Goal: Information Seeking & Learning: Learn about a topic

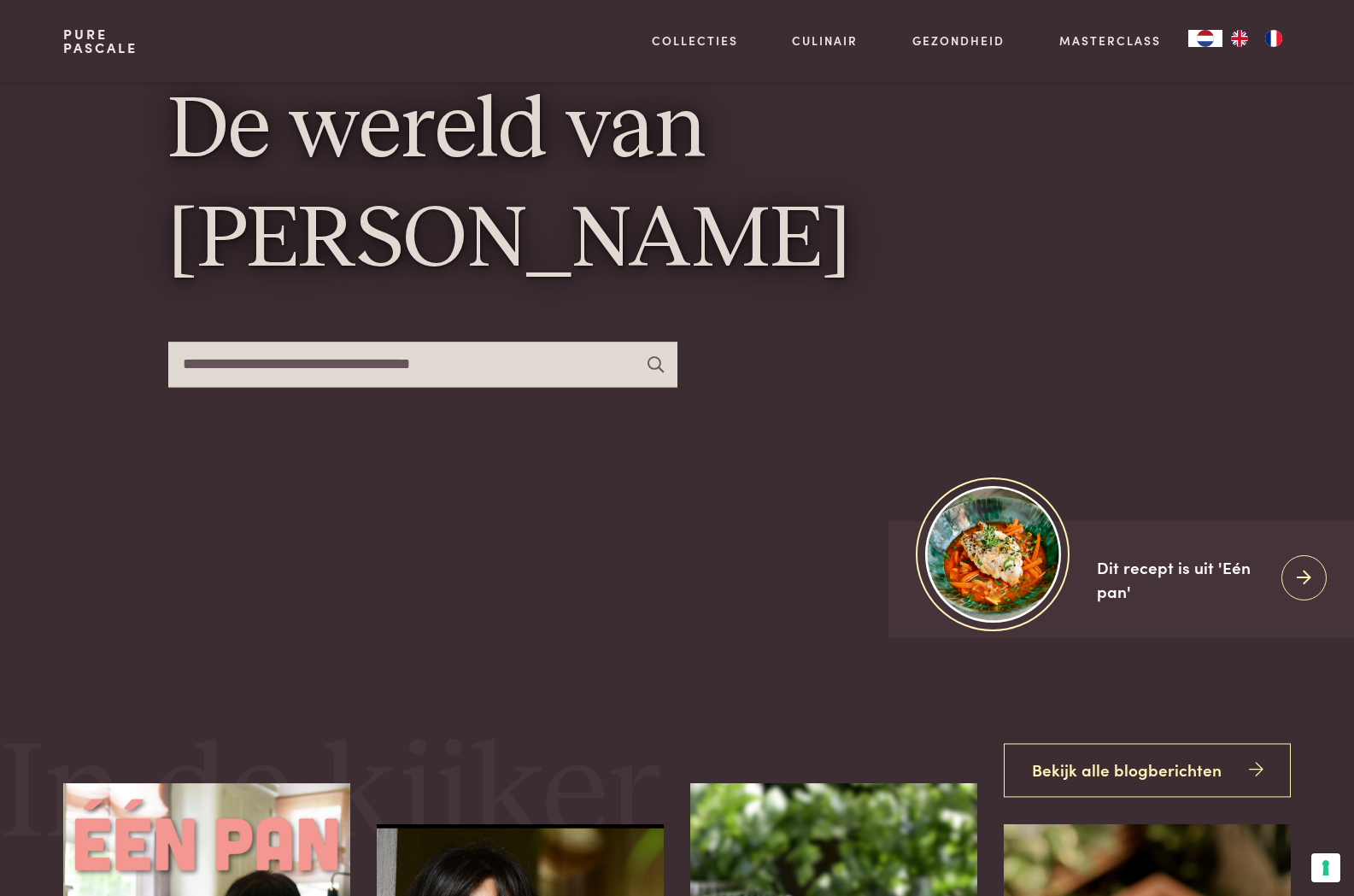
scroll to position [256, 0]
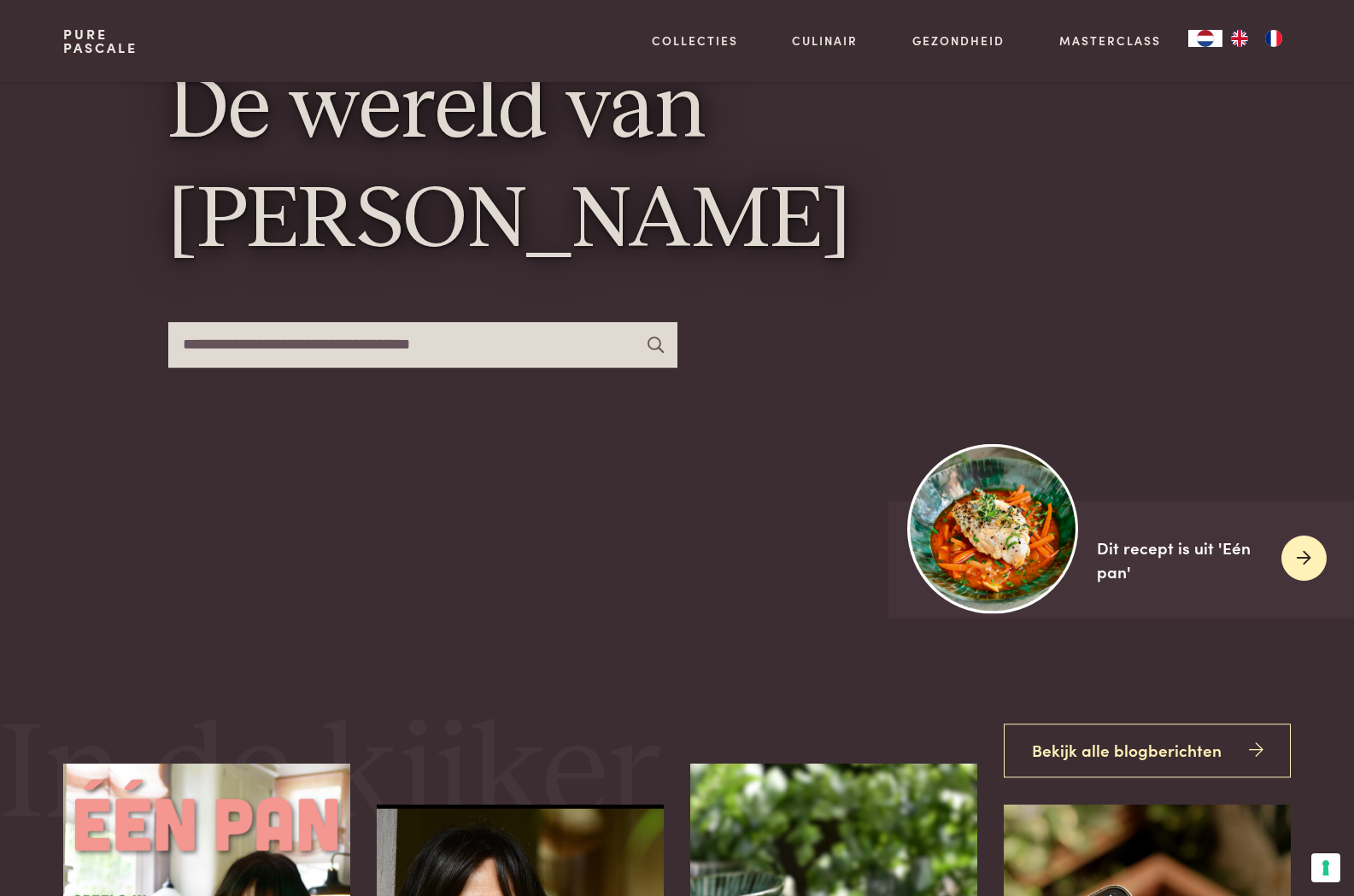
click at [1318, 560] on div at bounding box center [1303, 558] width 45 height 45
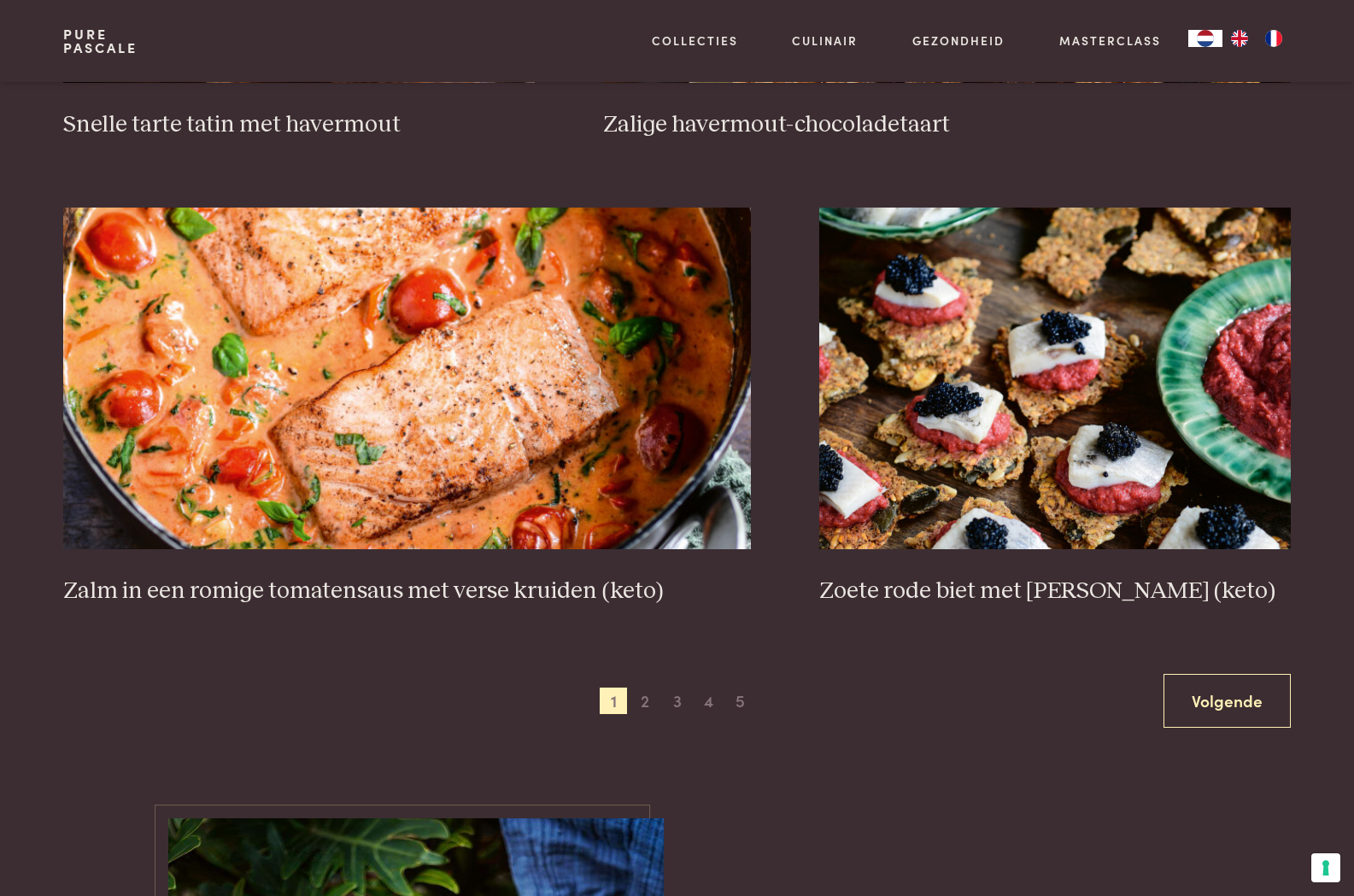
scroll to position [3162, 0]
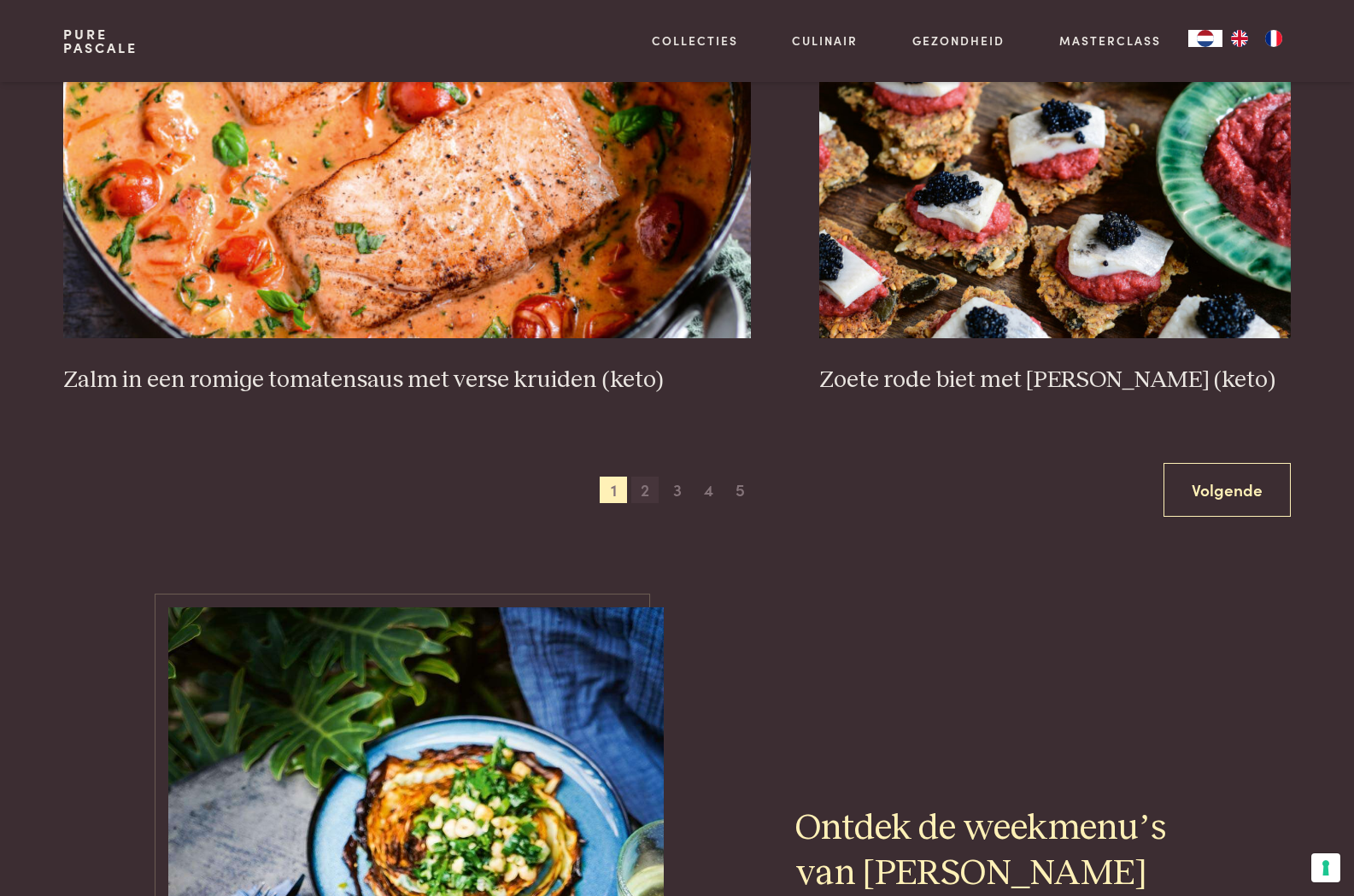
click at [650, 488] on span "2" at bounding box center [645, 490] width 28 height 28
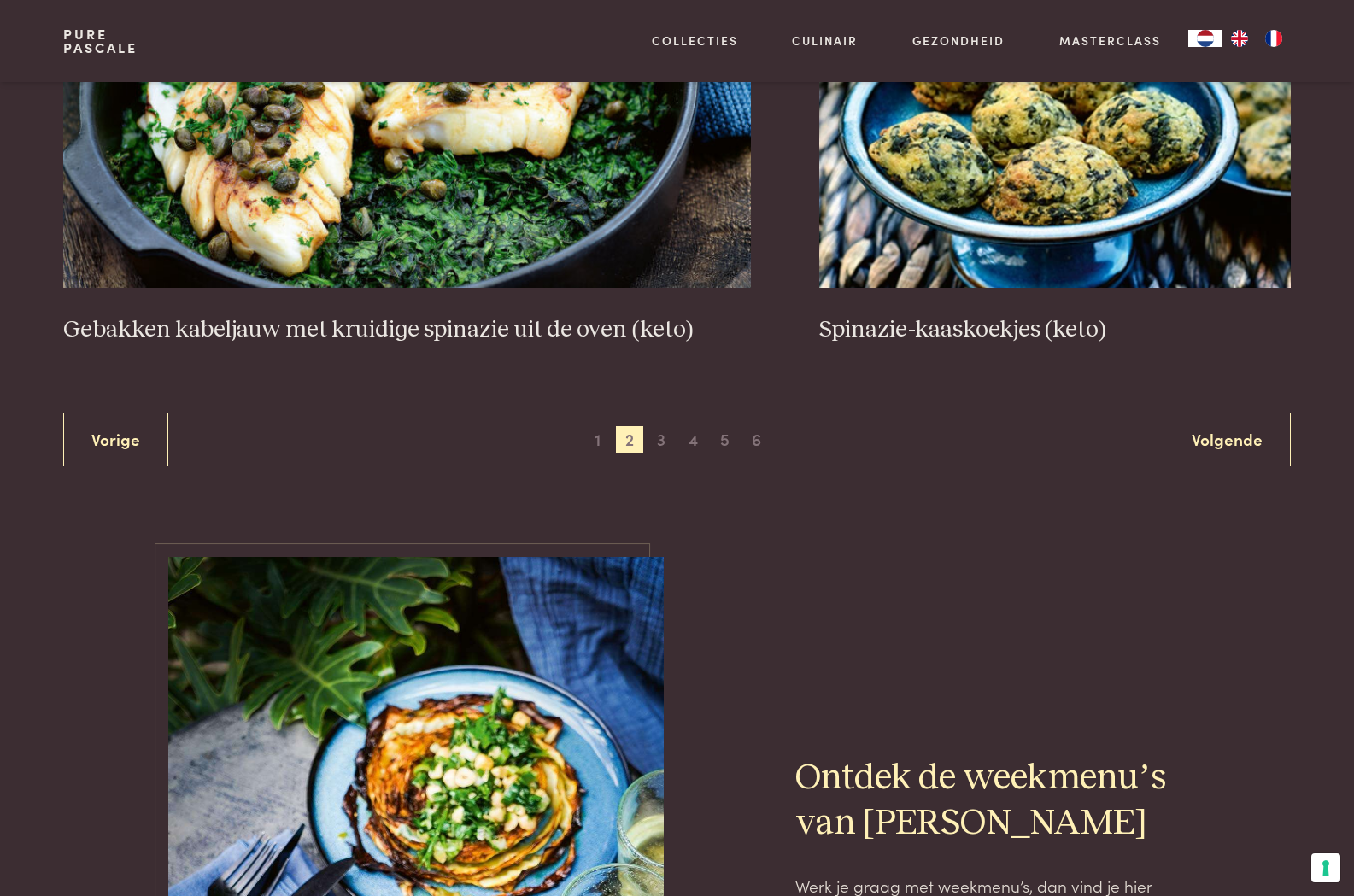
scroll to position [3297, 0]
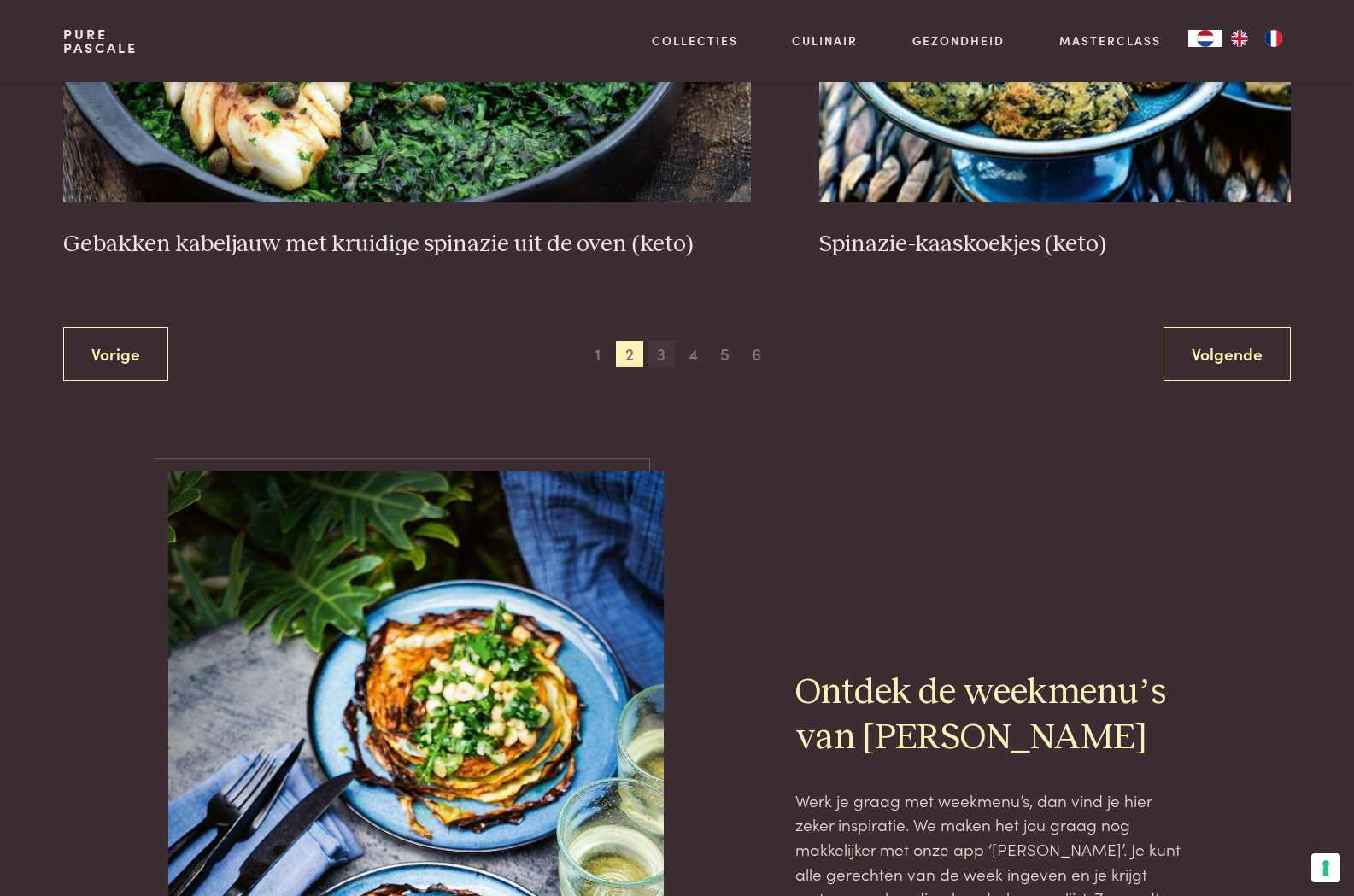
click at [662, 355] on span "3" at bounding box center [662, 355] width 28 height 28
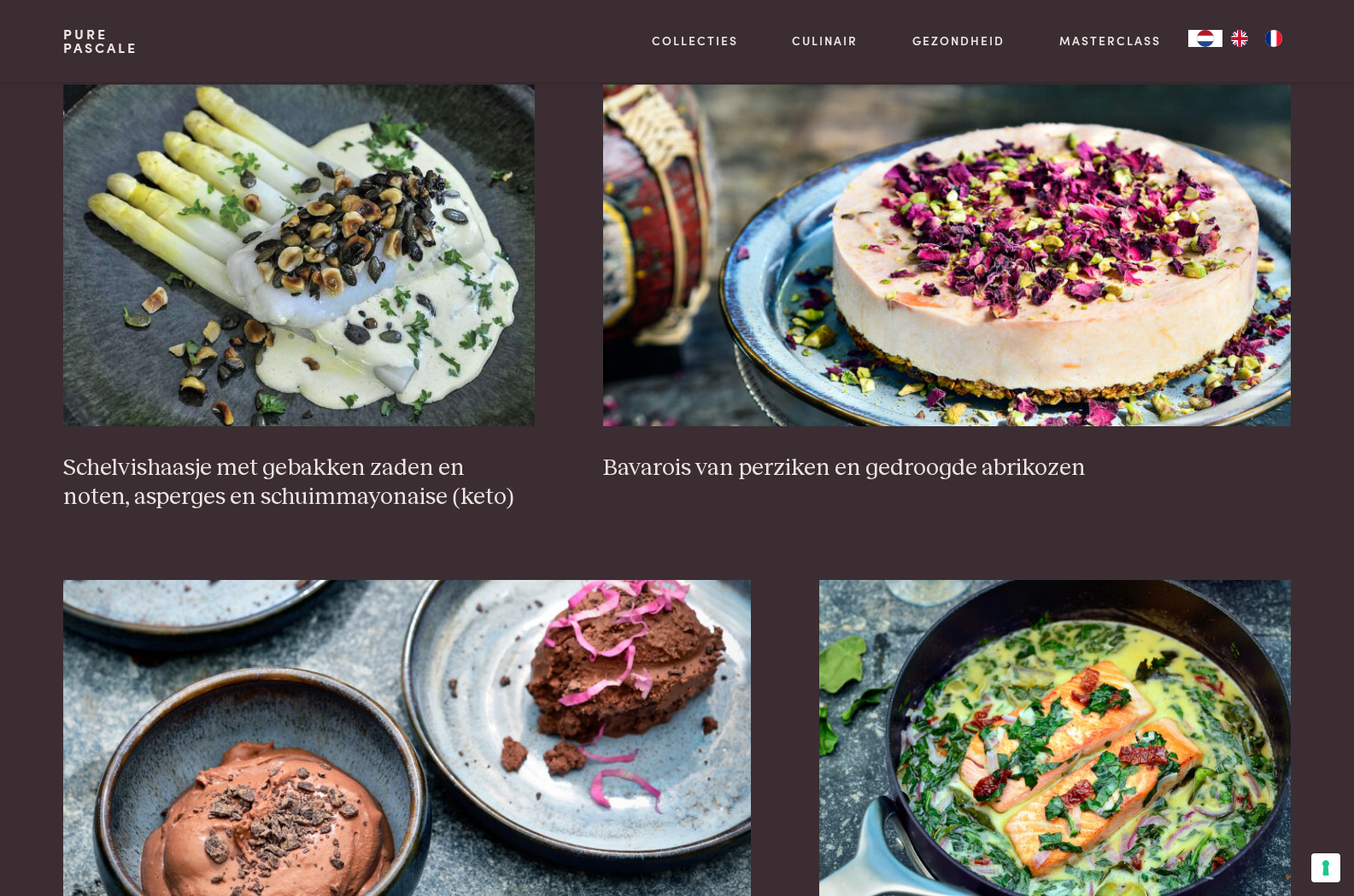
scroll to position [1418, 0]
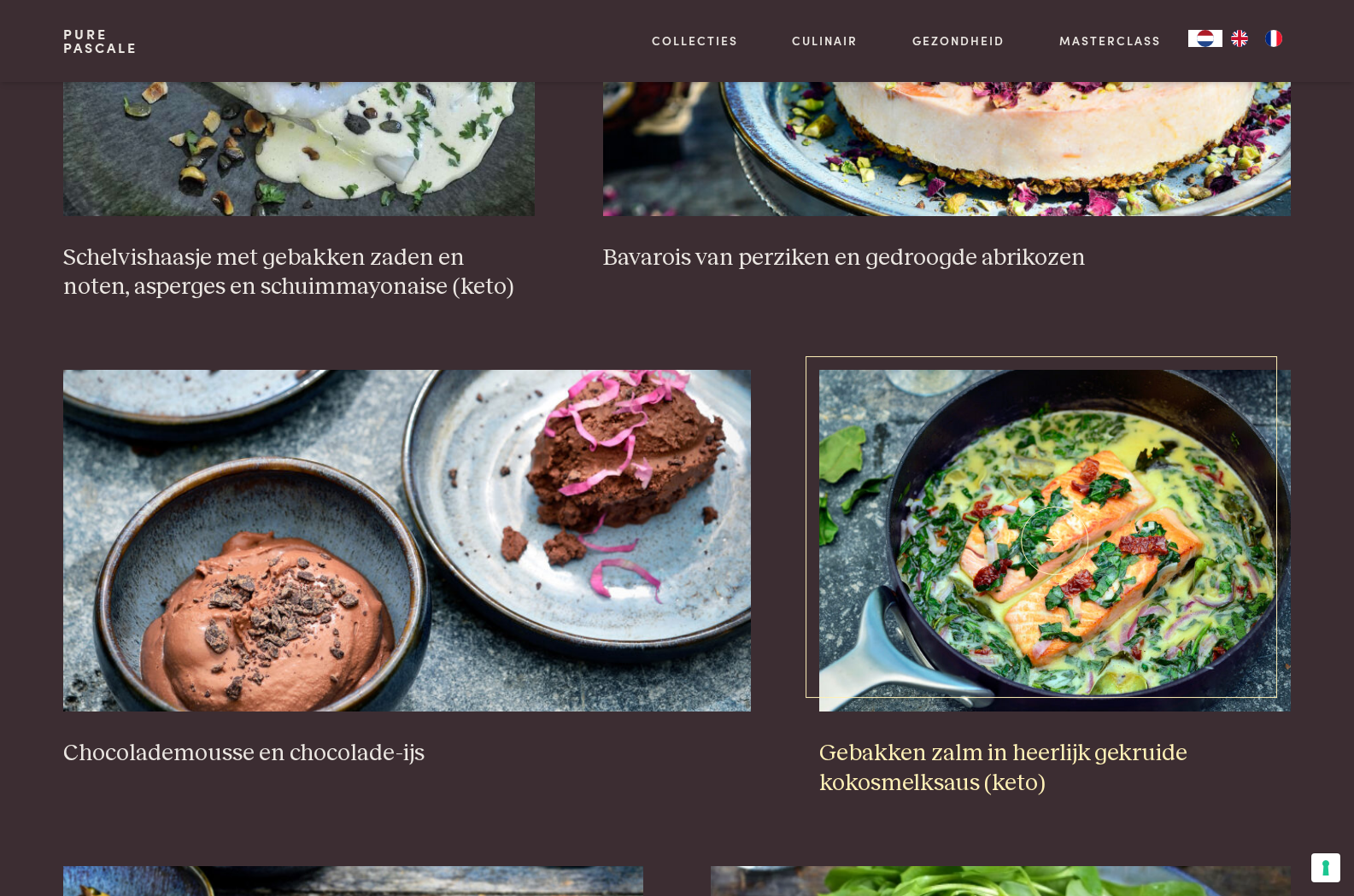
click at [988, 527] on img at bounding box center [1055, 540] width 472 height 342
